Goal: Transaction & Acquisition: Purchase product/service

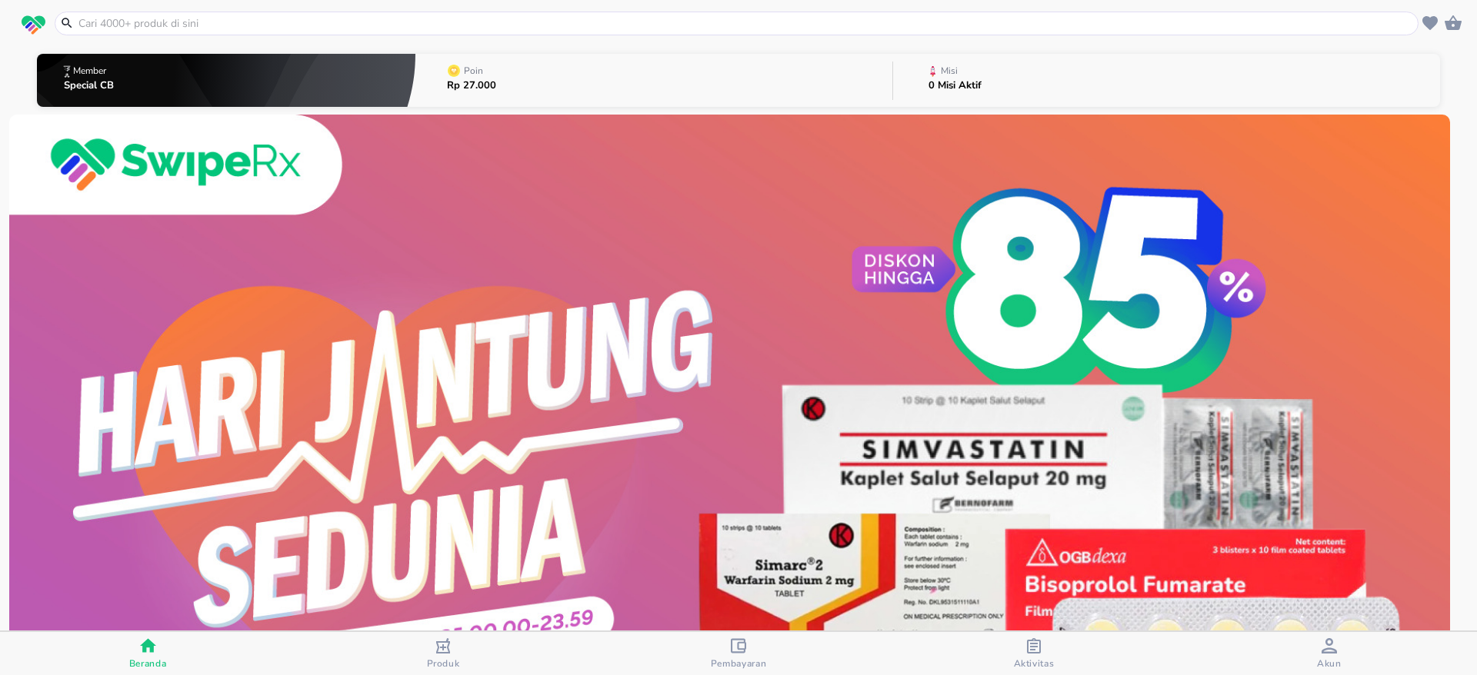
click at [252, 24] on input "text" at bounding box center [746, 23] width 1338 height 16
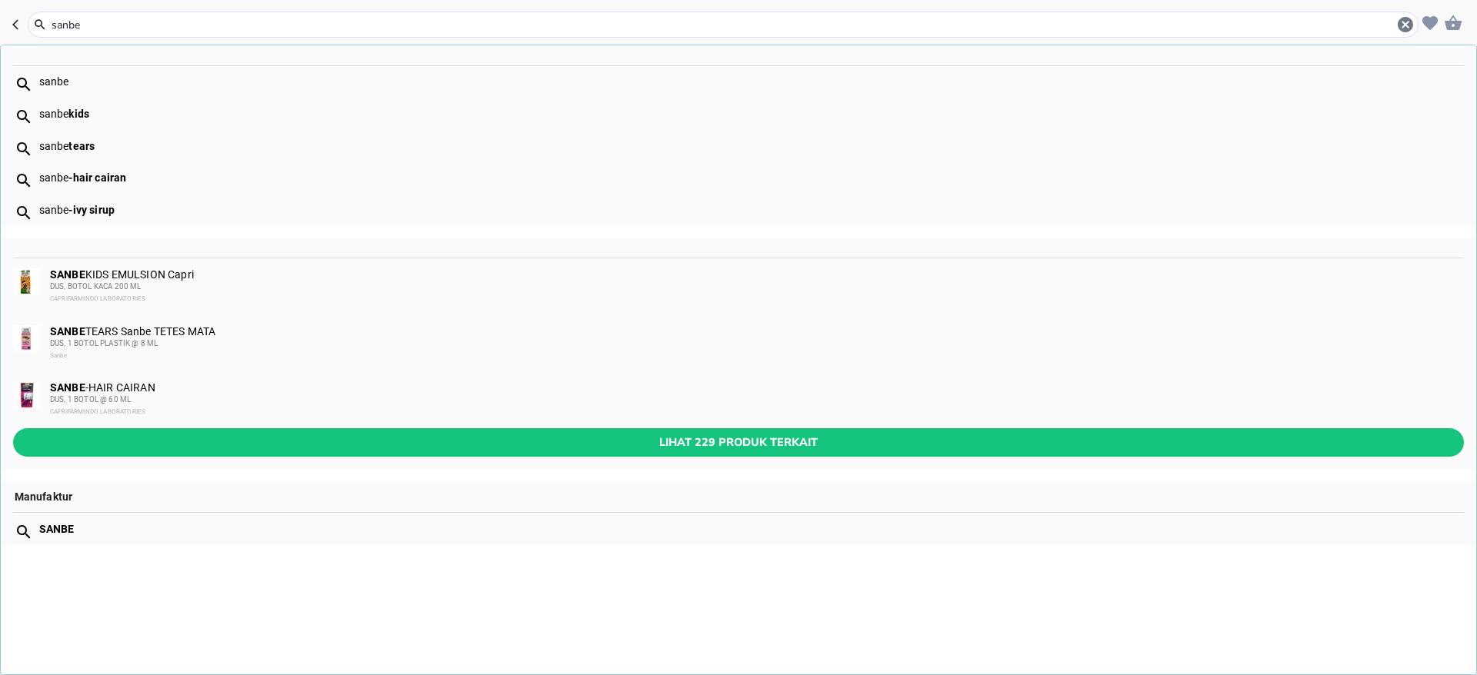
type input "sanbe"
click at [148, 406] on div "CAPRIFARMINDO LABORATORIES" at bounding box center [756, 412] width 1412 height 12
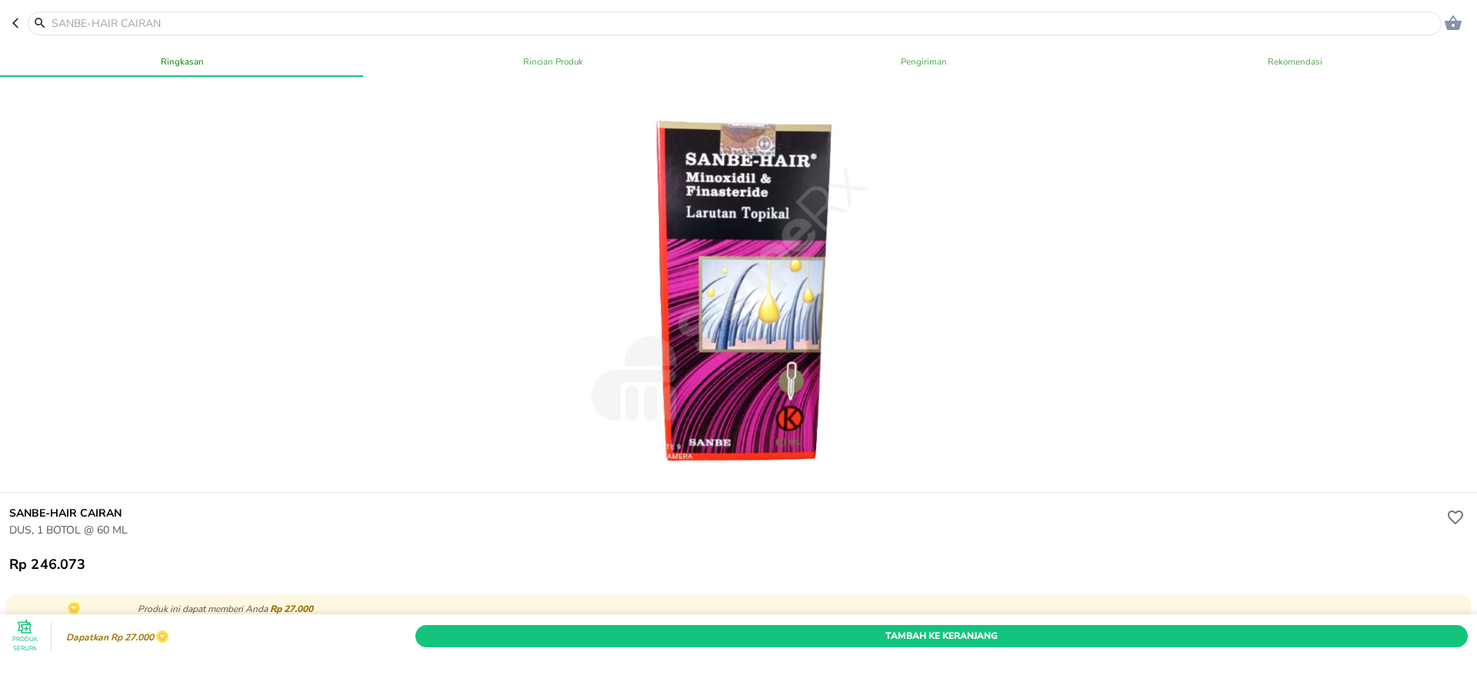
click at [18, 18] on icon "button" at bounding box center [18, 23] width 12 height 12
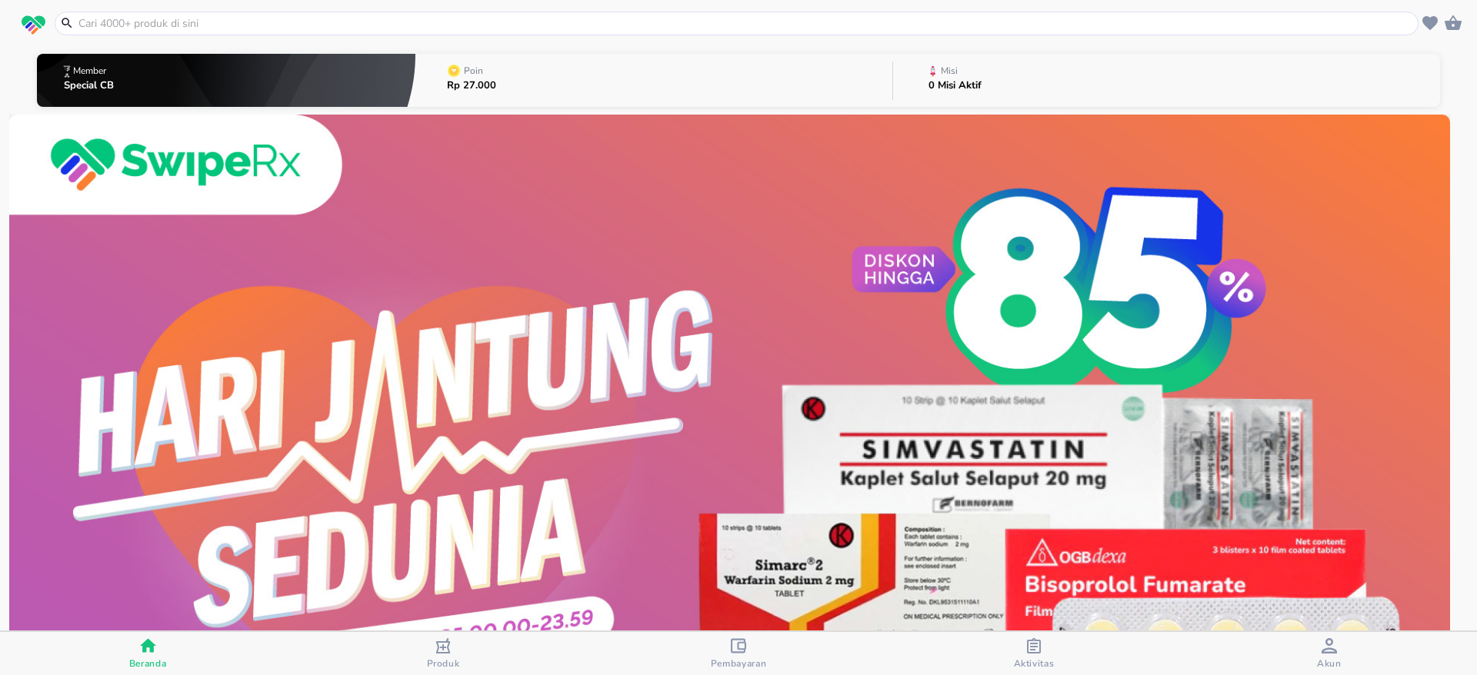
click at [948, 344] on img at bounding box center [729, 475] width 1441 height 721
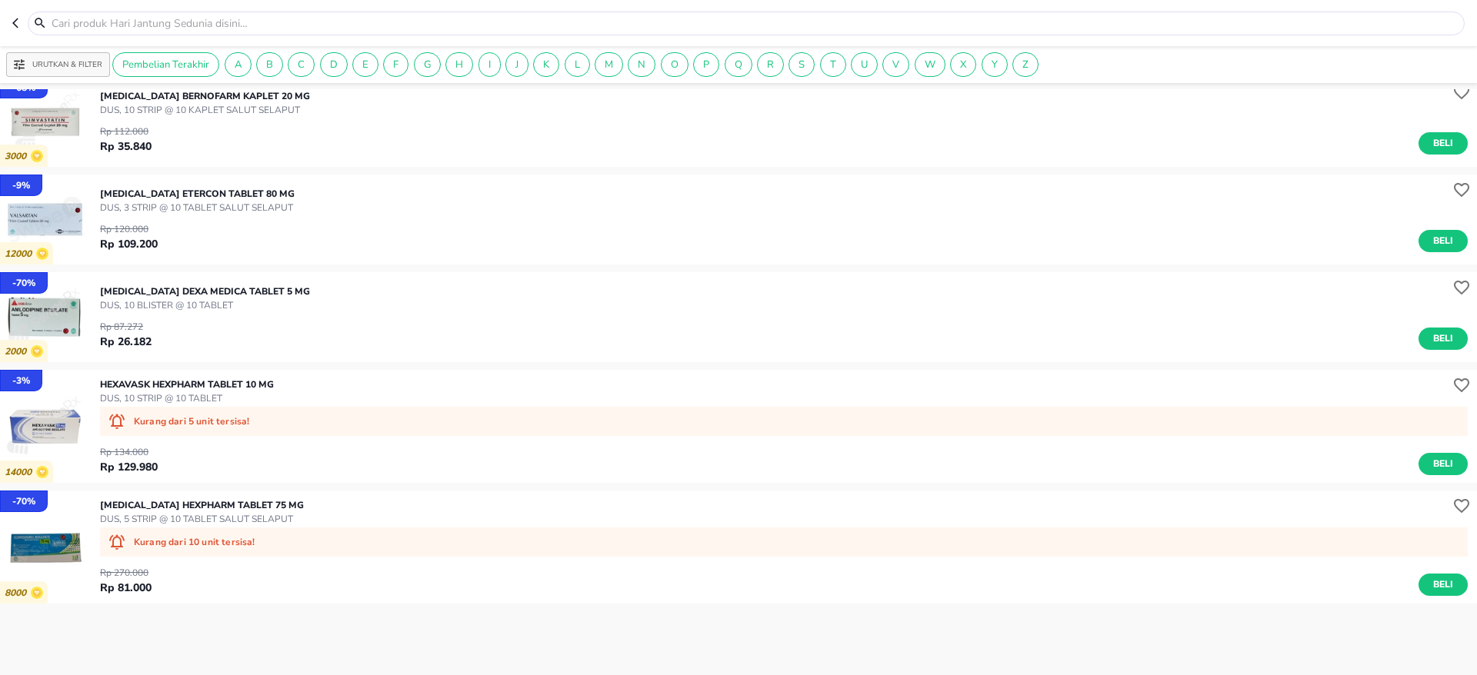
scroll to position [231, 0]
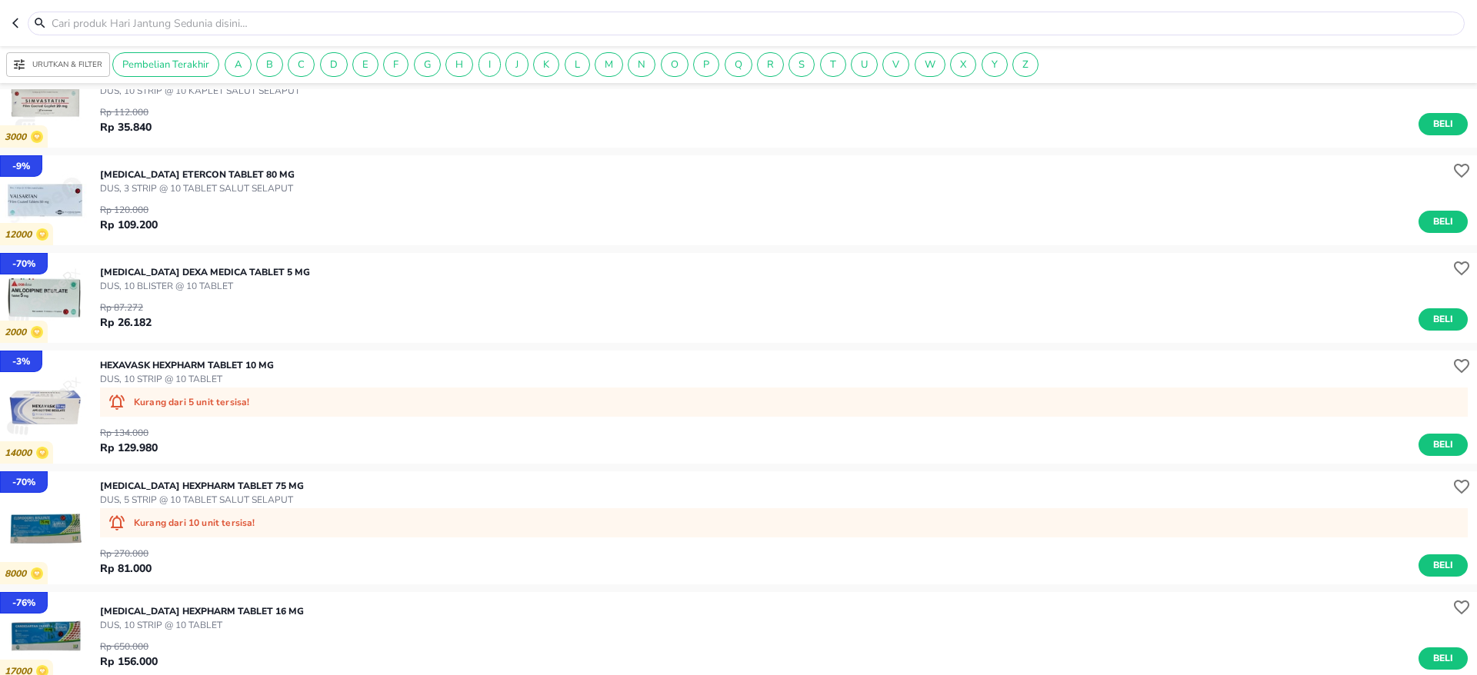
click at [75, 59] on p "Urutkan & Filter" at bounding box center [67, 65] width 70 height 12
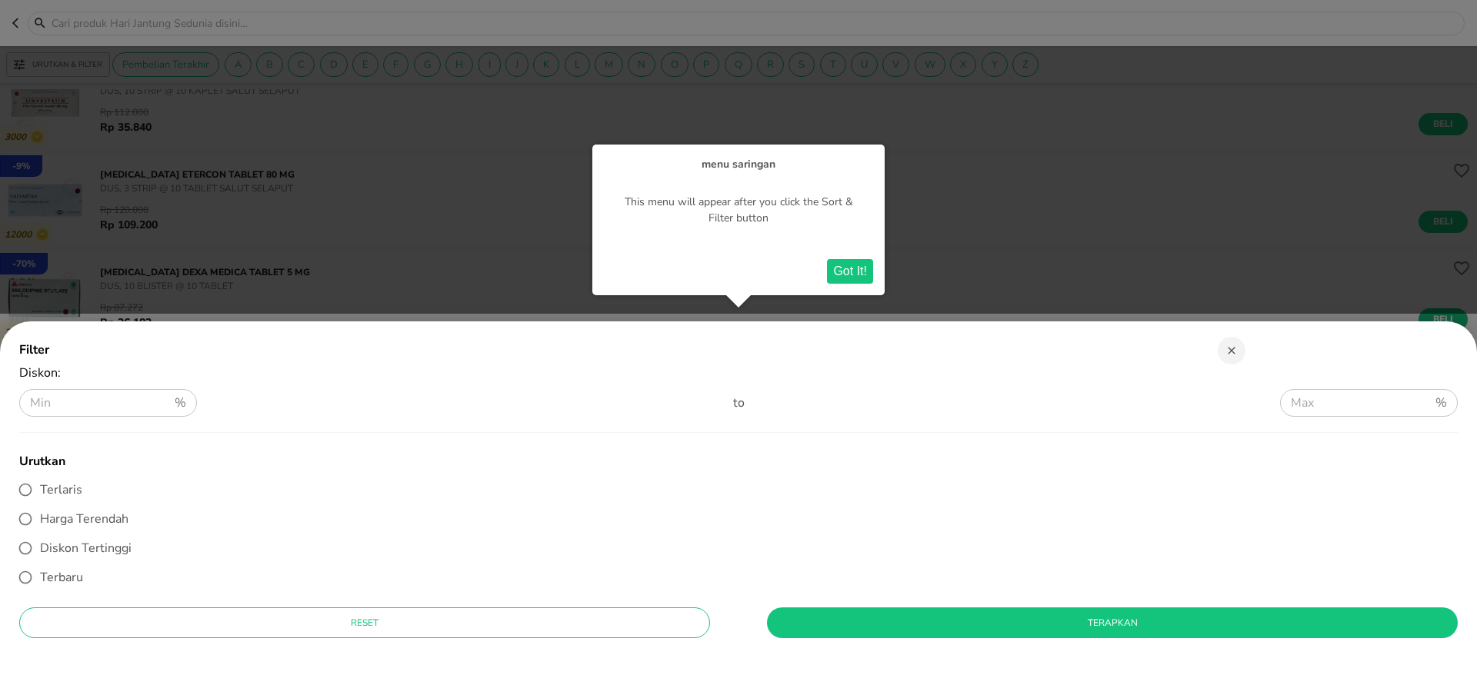
click at [25, 483] on input "Terlaris" at bounding box center [25, 489] width 29 height 29
radio input "true"
click at [849, 264] on button "Got It!" at bounding box center [850, 271] width 46 height 25
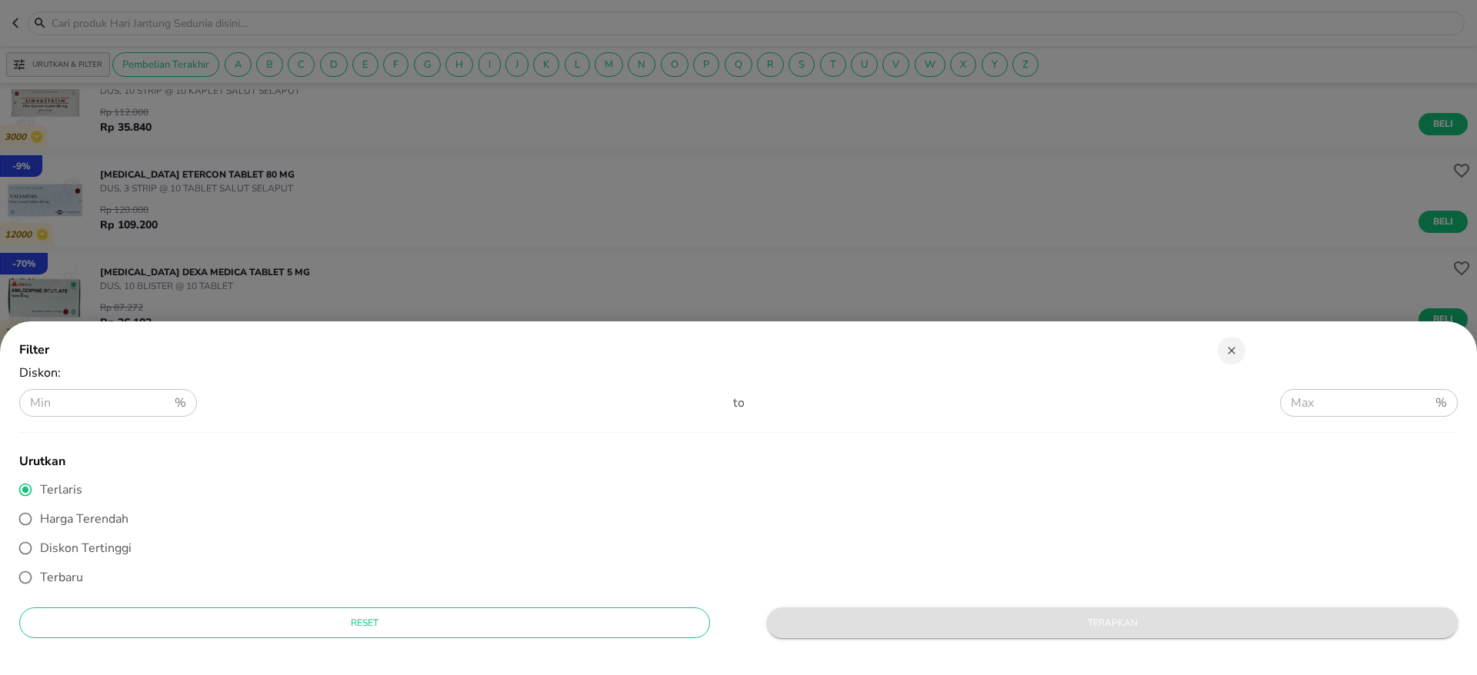
click at [1009, 612] on button "Terapkan" at bounding box center [1112, 623] width 691 height 31
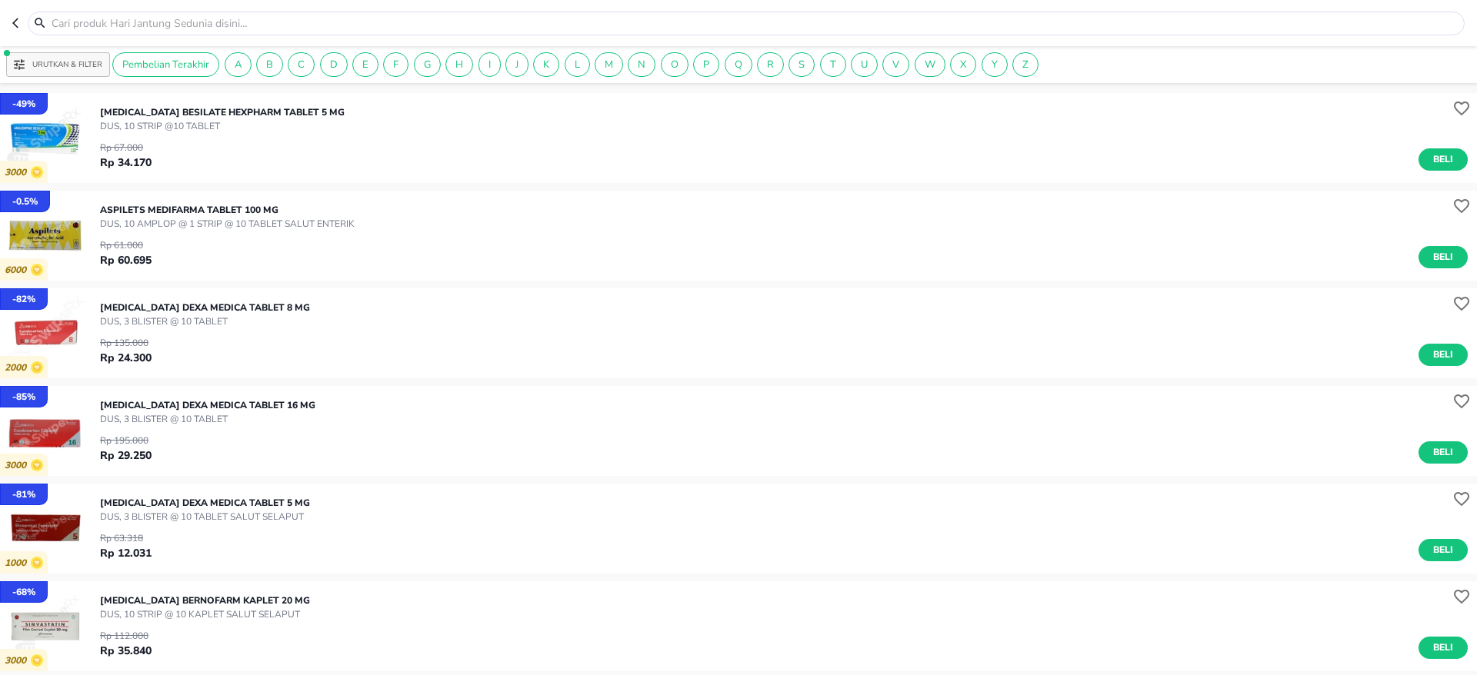
drag, startPoint x: 0, startPoint y: 536, endPoint x: 242, endPoint y: 163, distance: 444.9
click at [242, 163] on div "Rp 67.000 Rp 34.170 Beli" at bounding box center [784, 152] width 1368 height 38
click at [66, 135] on img "button" at bounding box center [45, 138] width 90 height 90
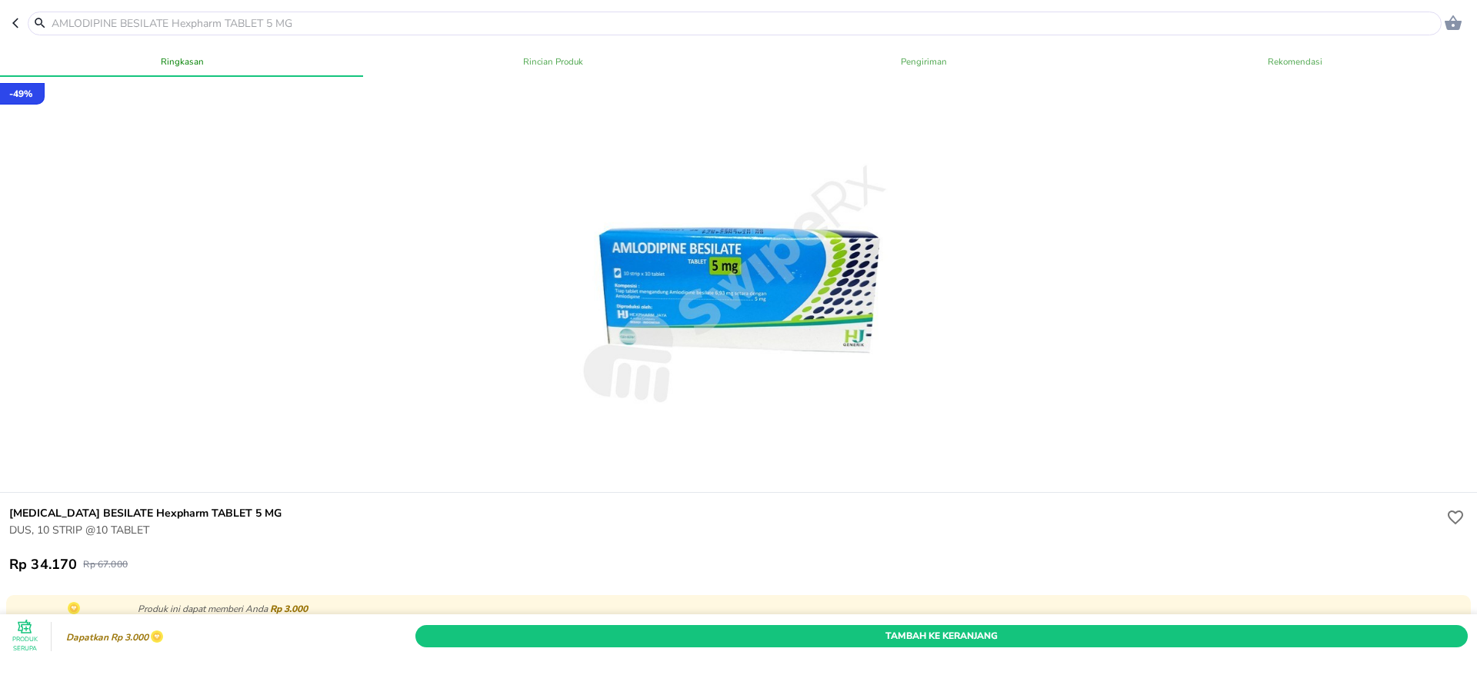
click at [12, 33] on header "0" at bounding box center [738, 23] width 1477 height 46
click at [15, 15] on button "button" at bounding box center [19, 24] width 15 height 24
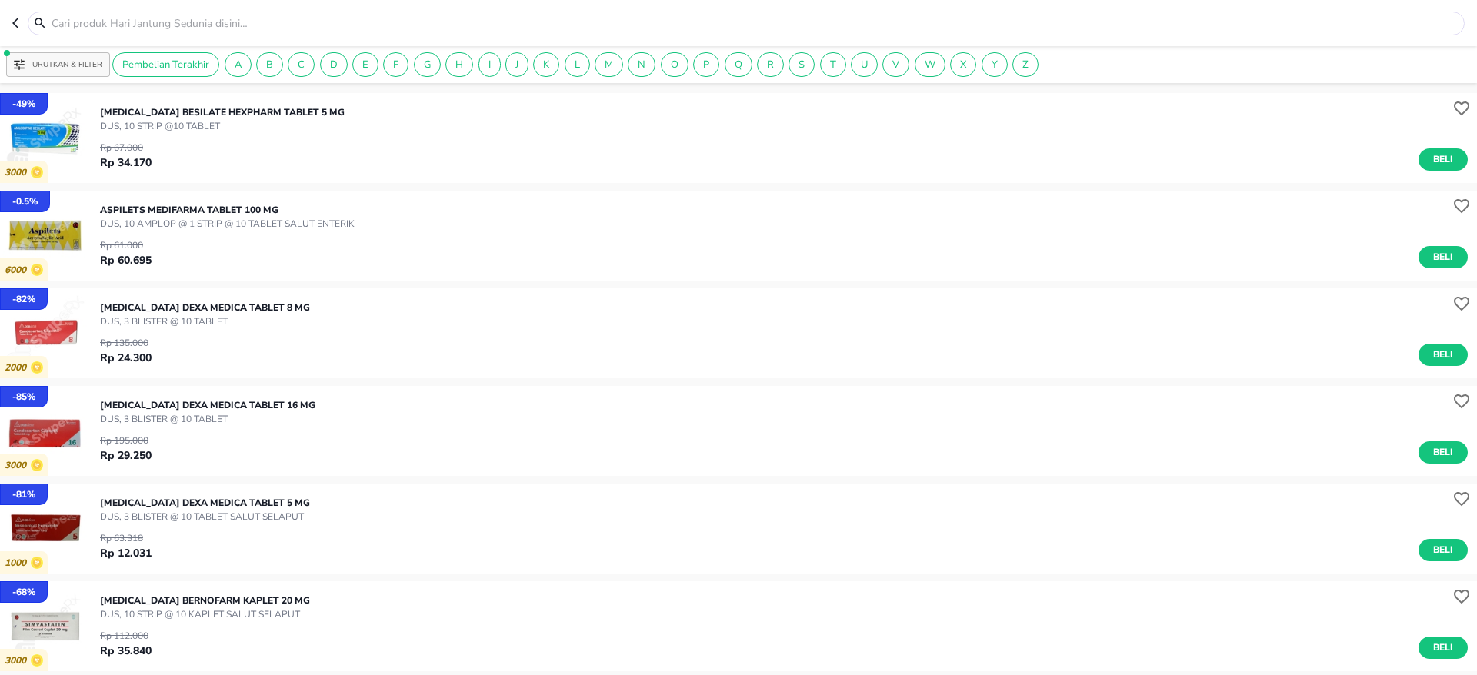
click at [85, 17] on input "text" at bounding box center [755, 23] width 1411 height 16
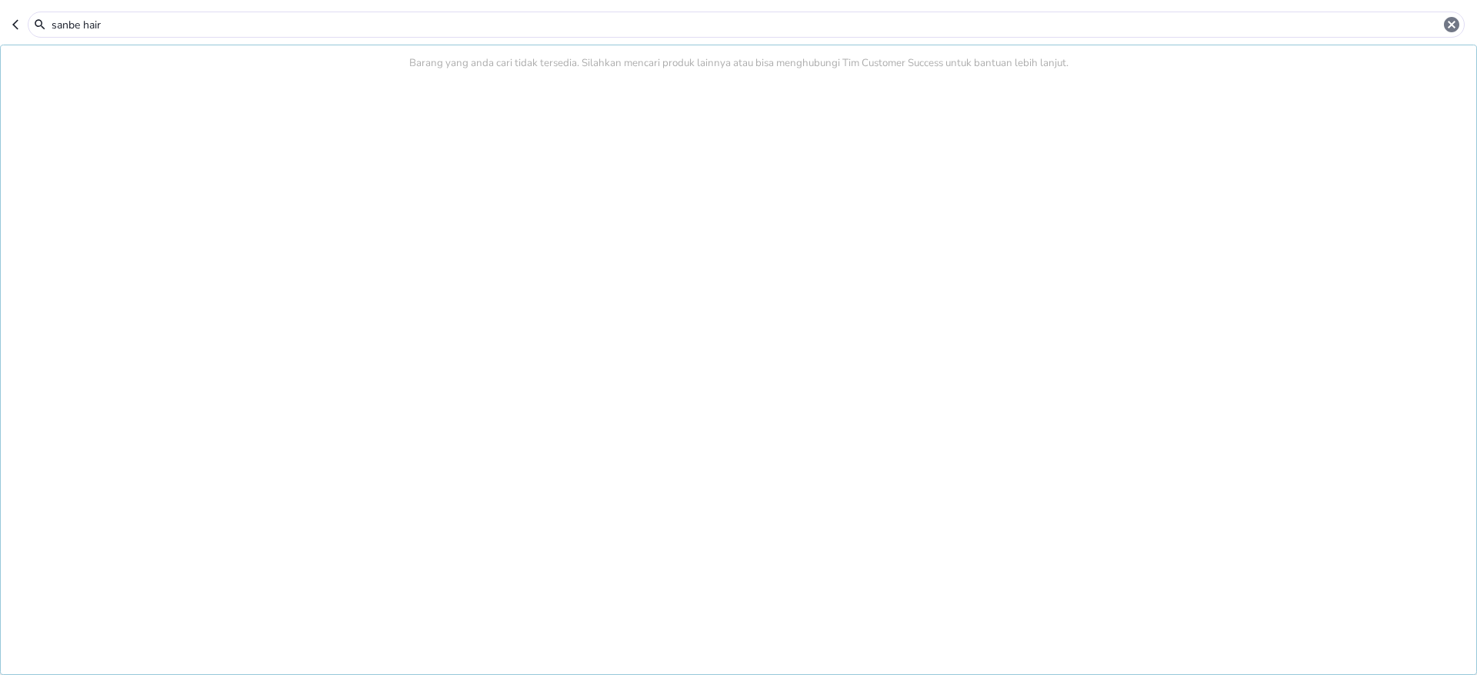
type input "sanbe hair"
click at [15, 22] on icon "button" at bounding box center [15, 24] width 6 height 10
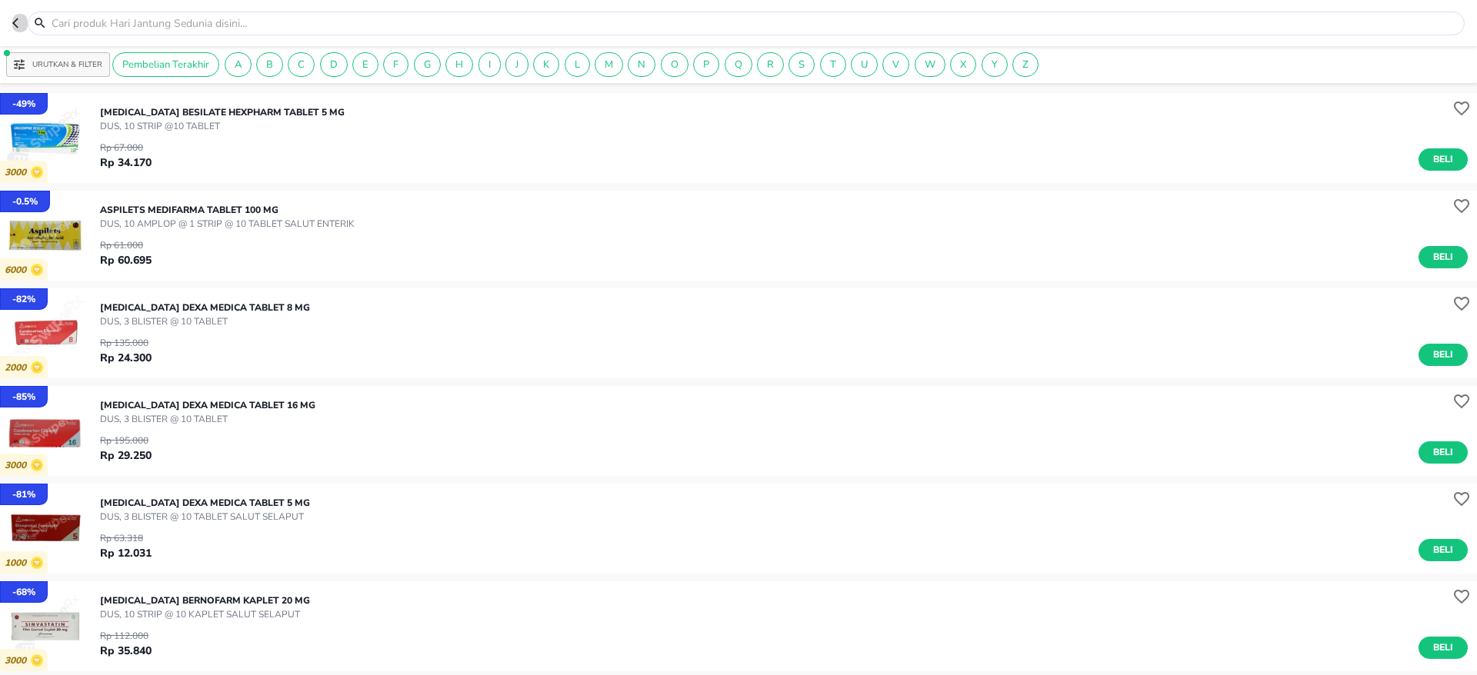
click at [19, 27] on icon "button" at bounding box center [18, 23] width 12 height 12
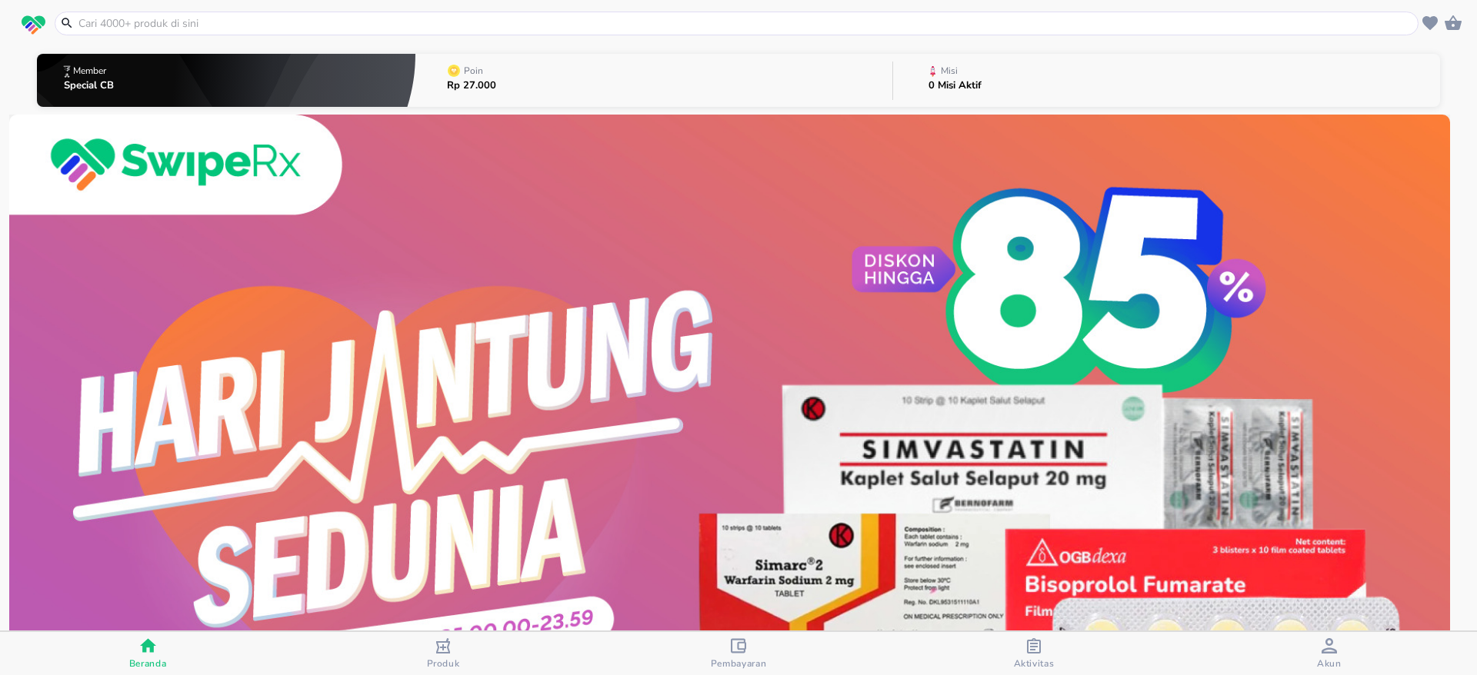
click at [120, 27] on input "text" at bounding box center [746, 23] width 1338 height 16
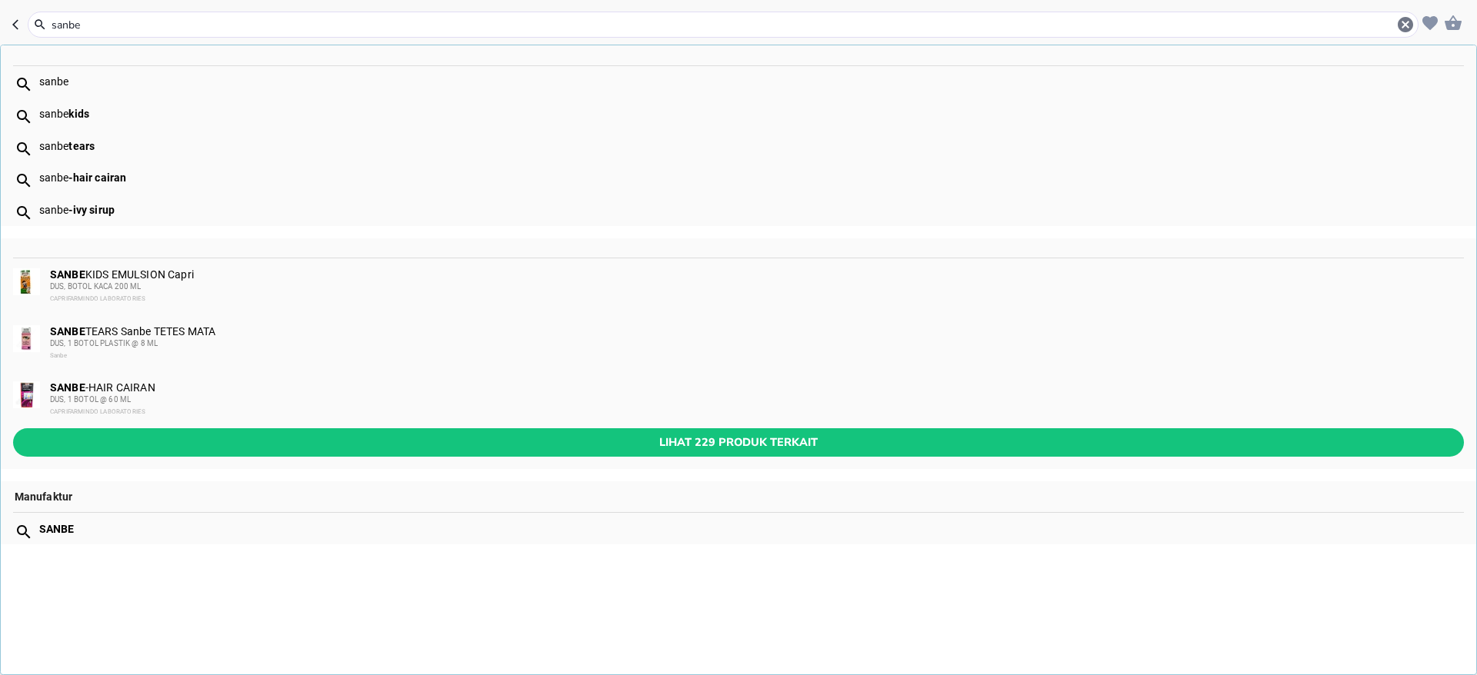
type input "sanbe"
click at [174, 394] on div "DUS, 1 BOTOL @ 60 ML" at bounding box center [756, 400] width 1412 height 12
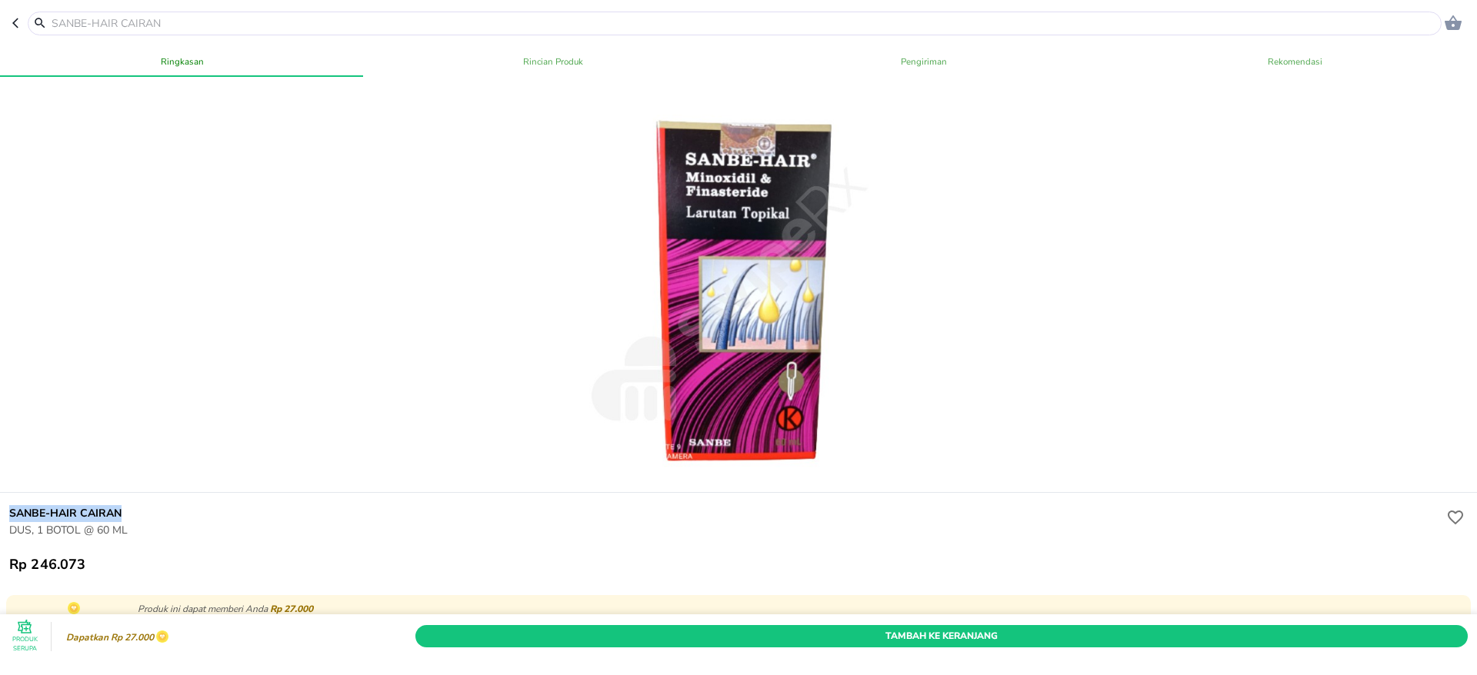
drag, startPoint x: 12, startPoint y: 516, endPoint x: 142, endPoint y: 521, distance: 129.3
click at [142, 521] on h6 "SANBE-HAIR CAIRAN" at bounding box center [726, 513] width 1434 height 17
copy h6 "SANBE-HAIR CAIRAN"
